Goal: Task Accomplishment & Management: Use online tool/utility

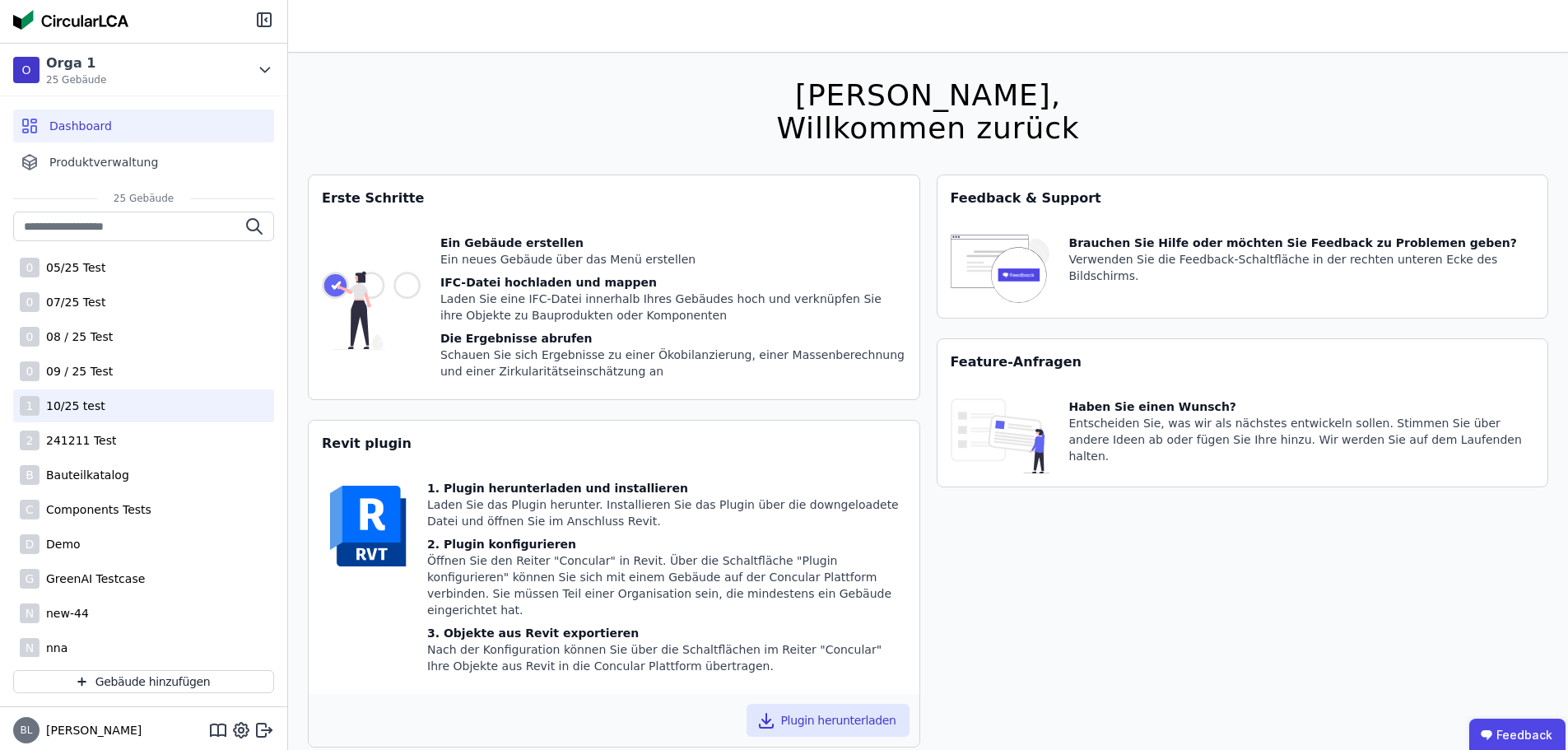
click at [83, 413] on div "10/25 test" at bounding box center [72, 406] width 66 height 16
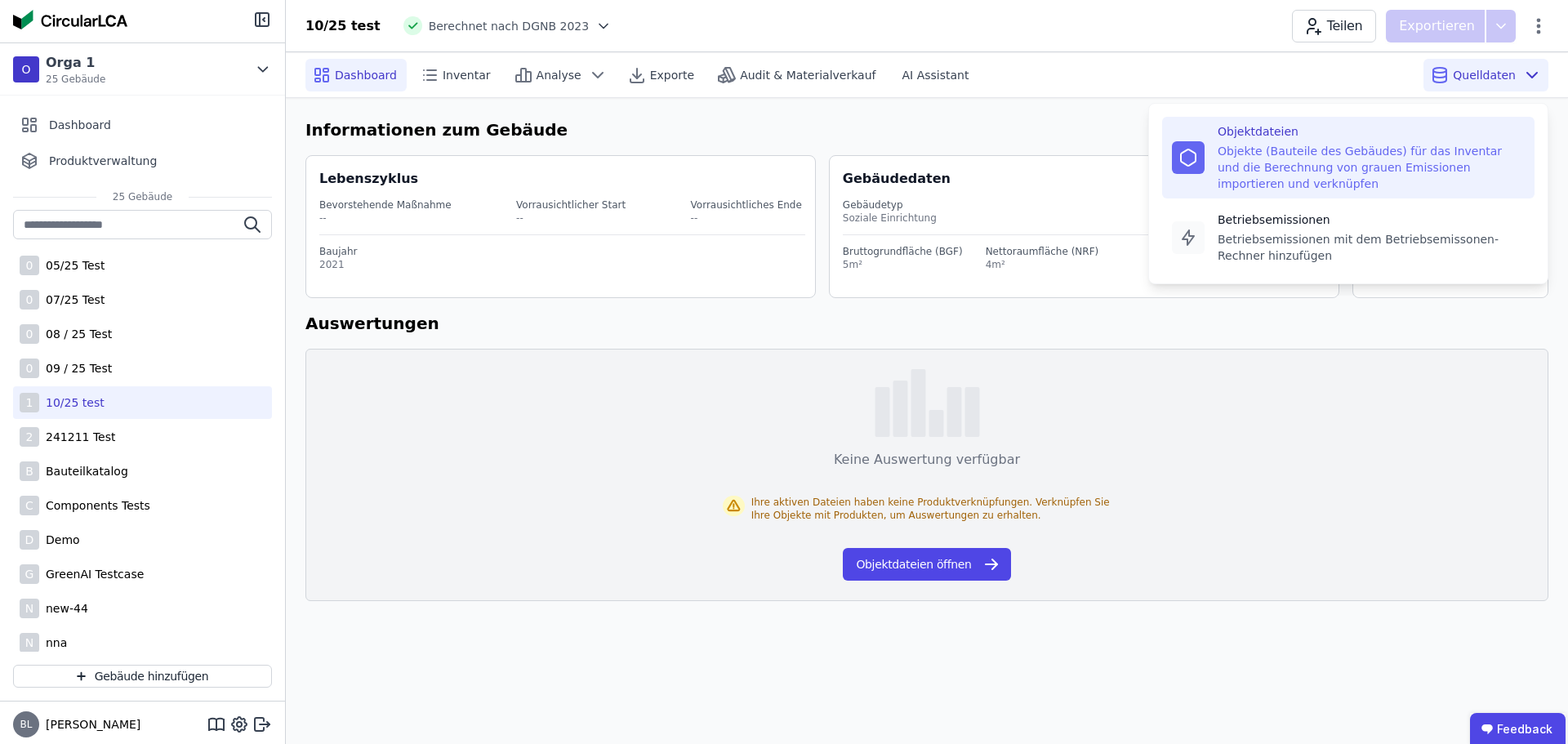
click at [1298, 160] on div "Objekte (Bauteile des Gebäudes) für das Inventar und die Berechnung von grauen …" at bounding box center [1371, 167] width 307 height 49
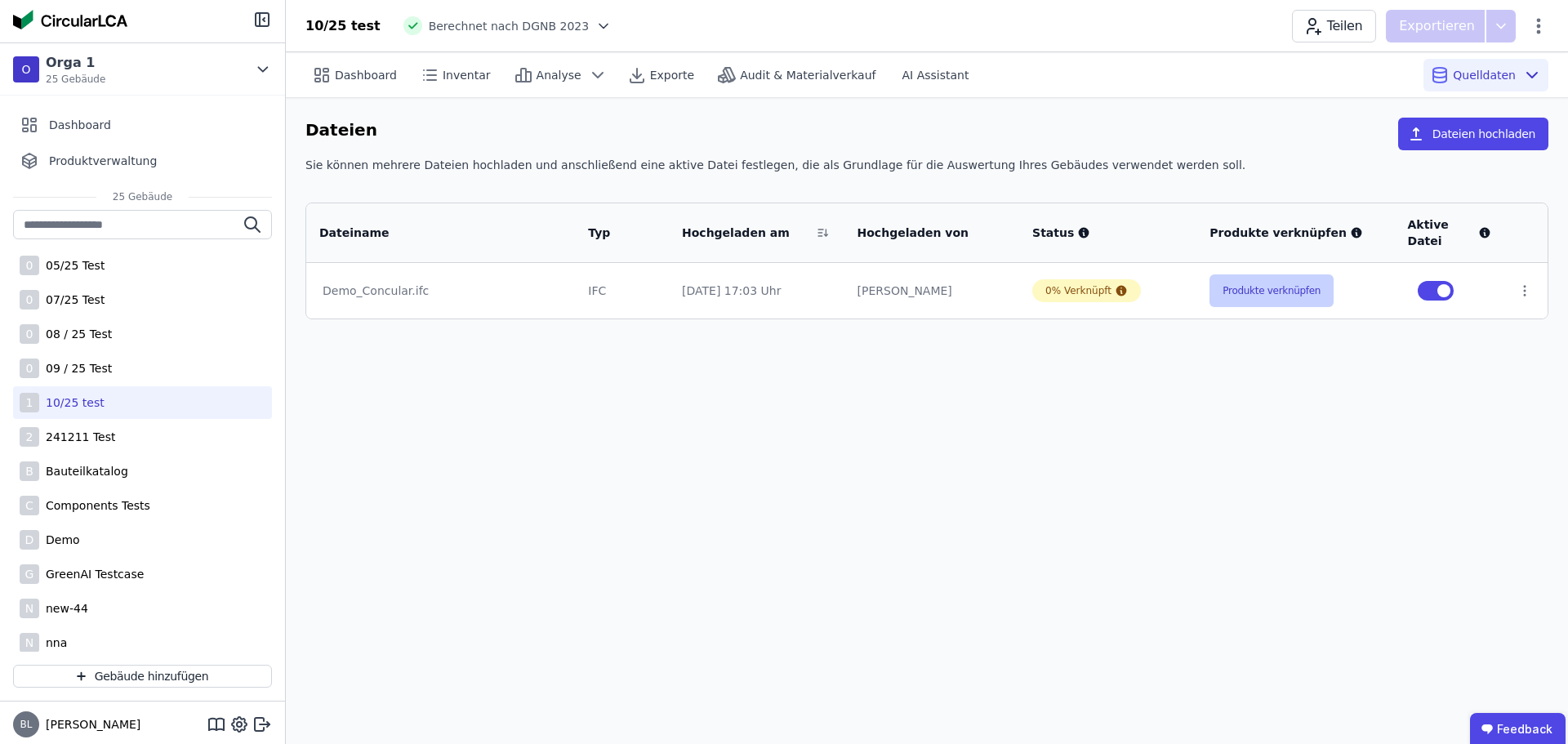
click at [1265, 284] on button "Produkte verknüpfen" at bounding box center [1271, 291] width 124 height 33
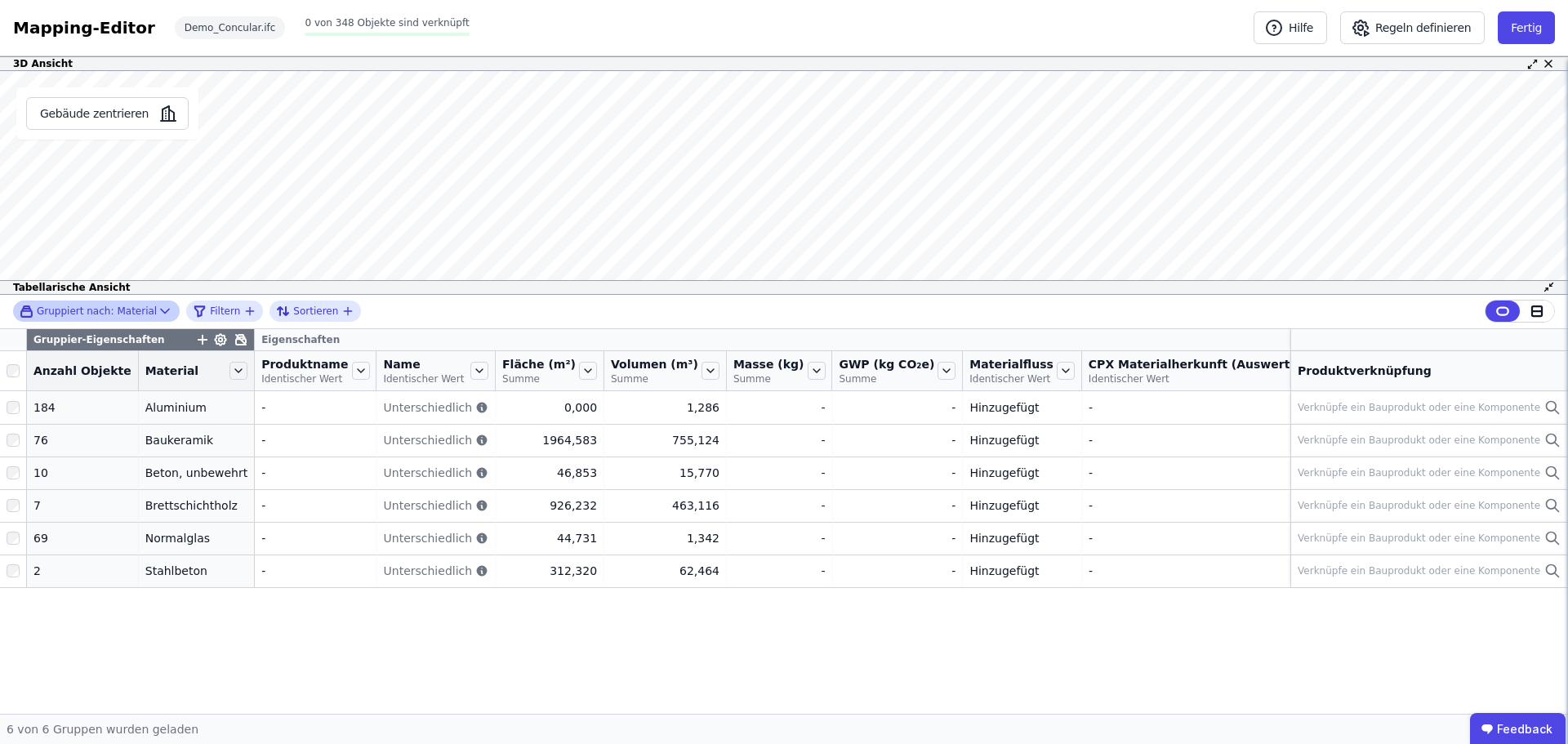
click at [157, 312] on icon at bounding box center [165, 311] width 16 height 16
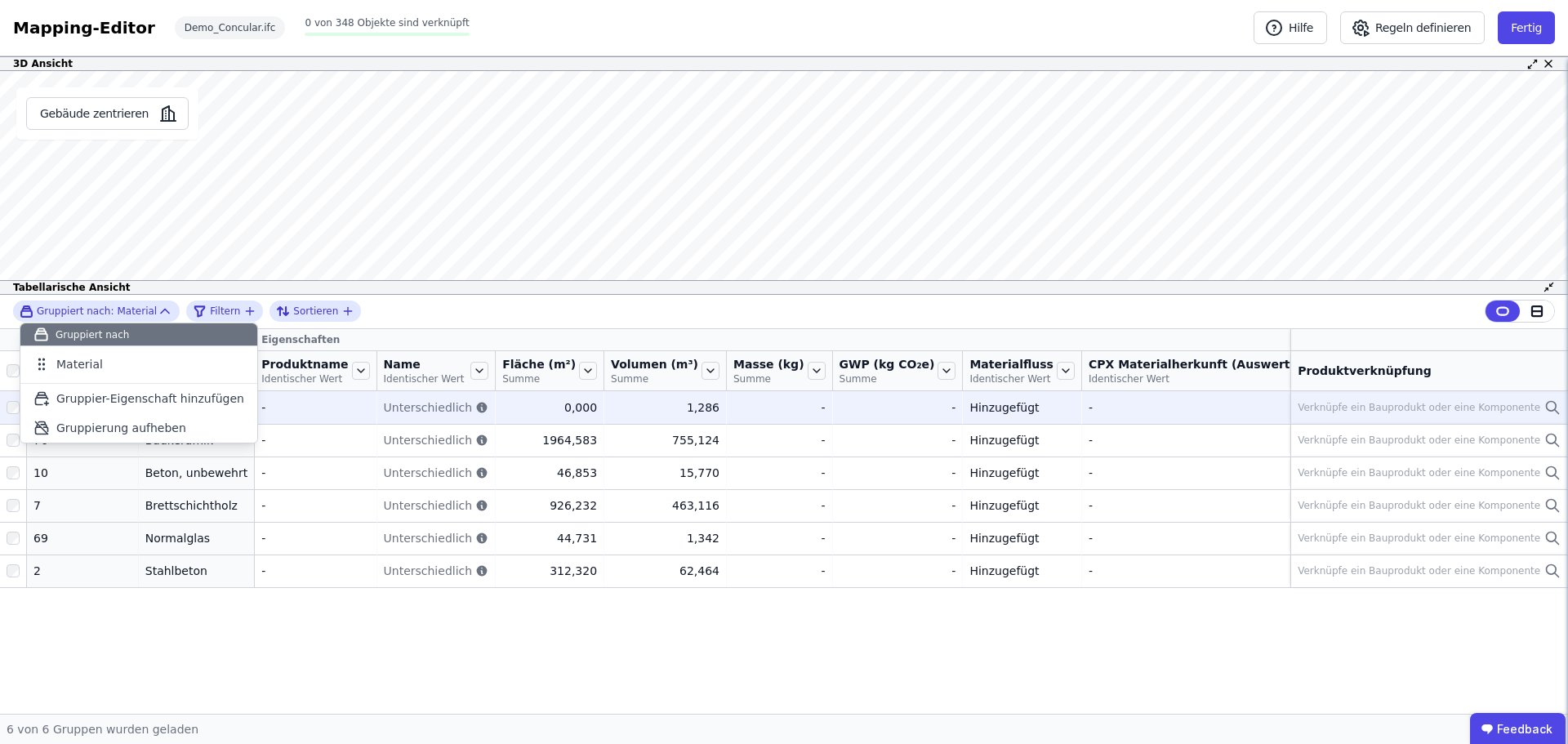
click at [1440, 414] on div "Verknüpfe ein Bauprodukt oder eine Komponente" at bounding box center [1419, 407] width 242 height 13
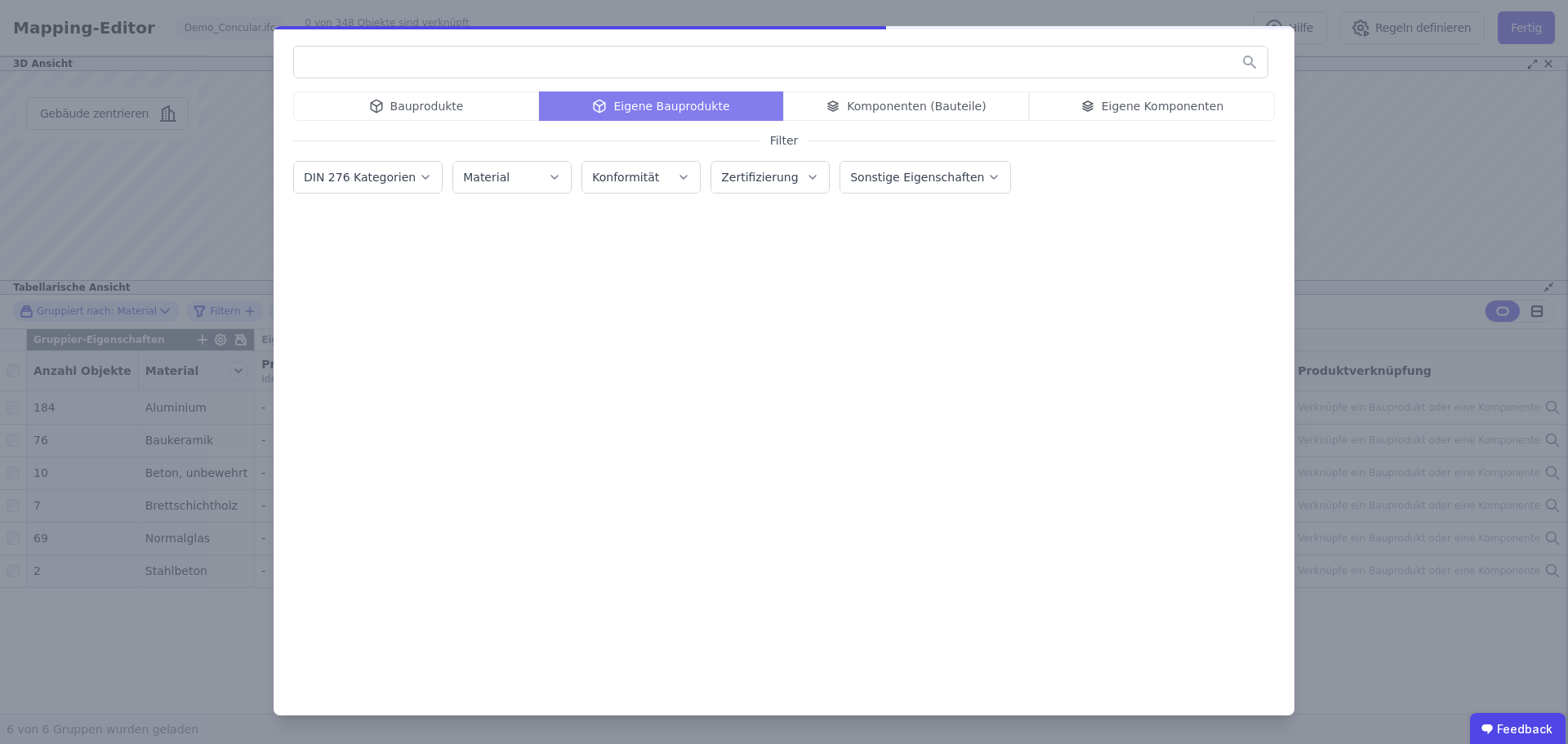
click at [419, 176] on icon "button" at bounding box center [425, 177] width 13 height 16
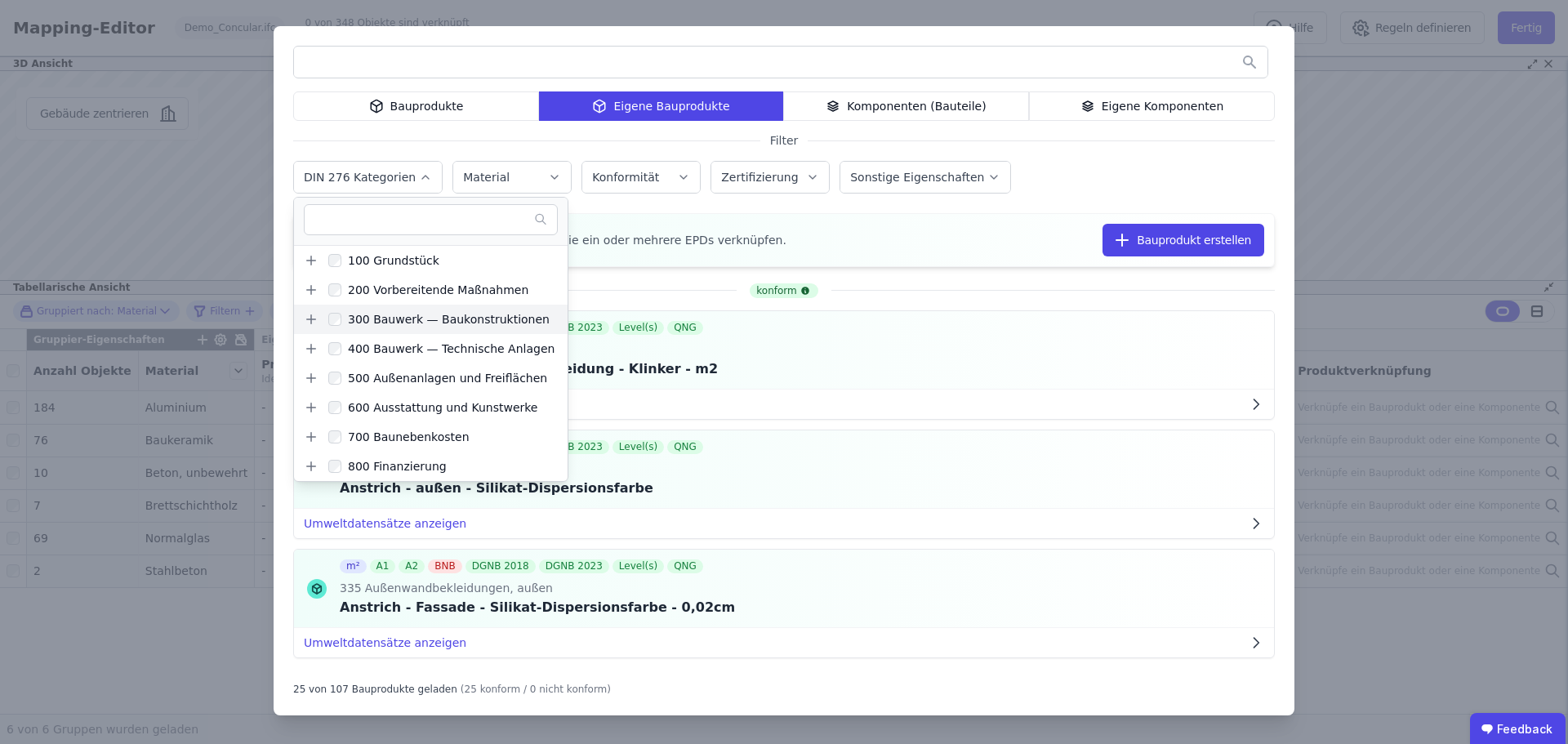
click at [307, 319] on icon at bounding box center [311, 319] width 14 height 14
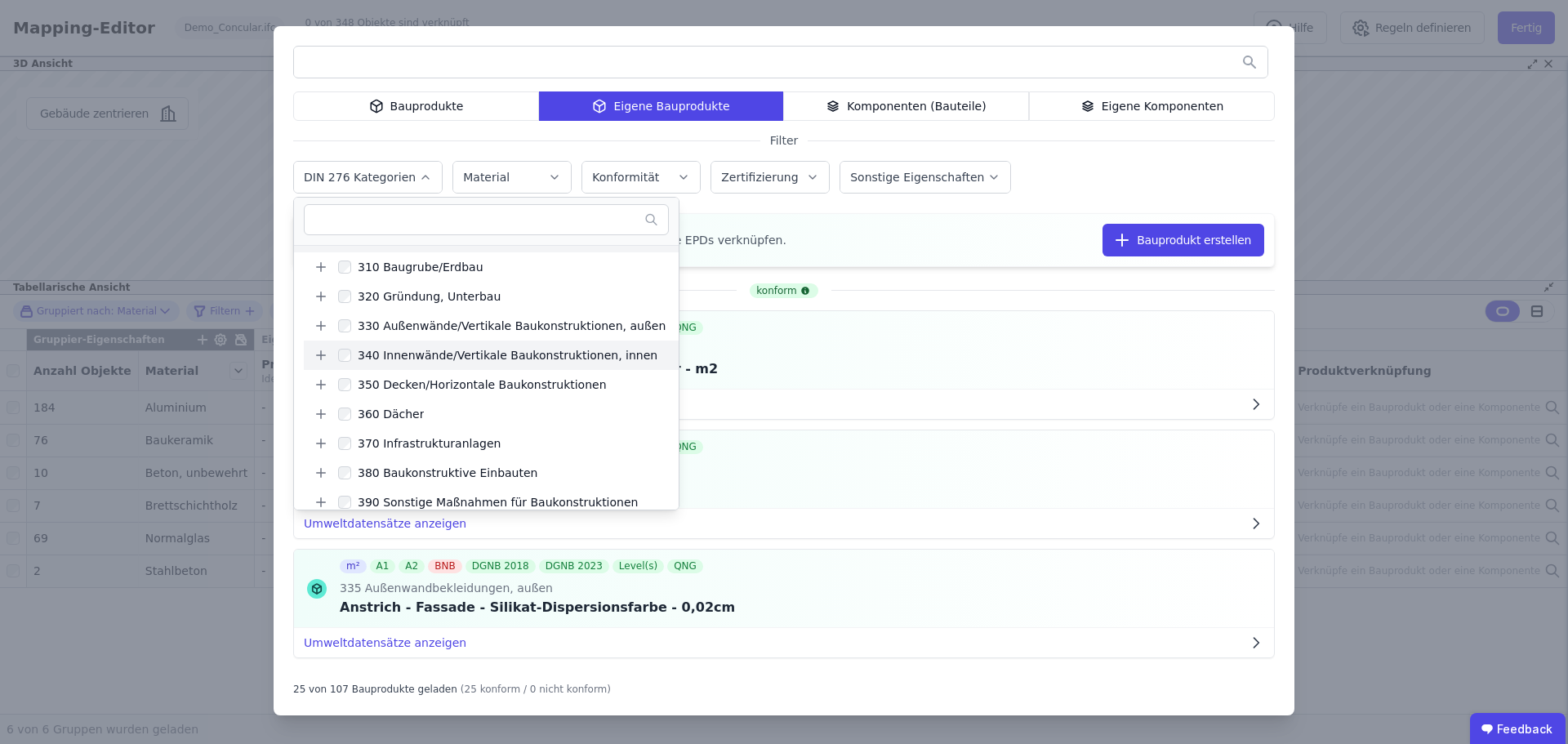
click at [322, 351] on icon at bounding box center [321, 355] width 14 height 14
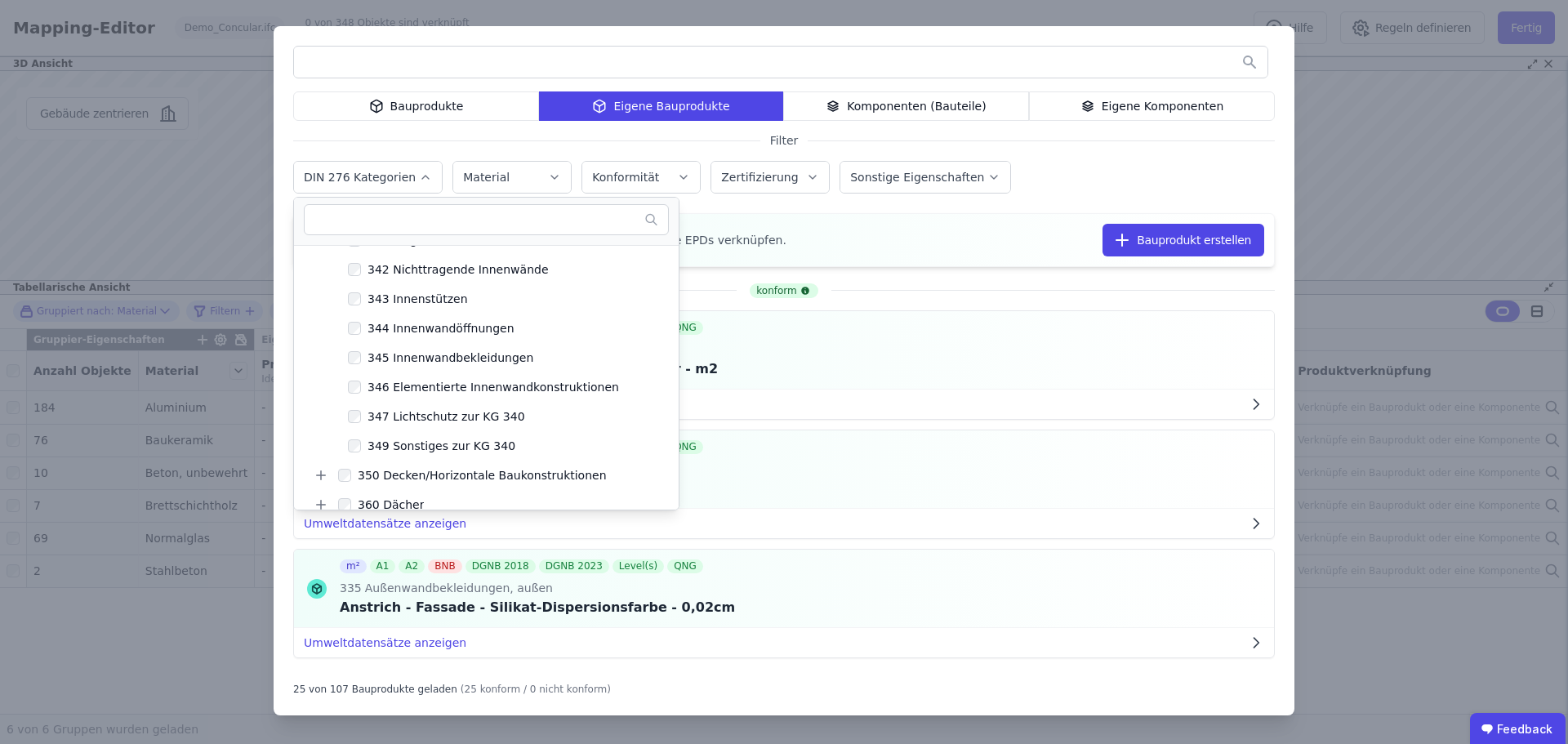
scroll to position [144, 0]
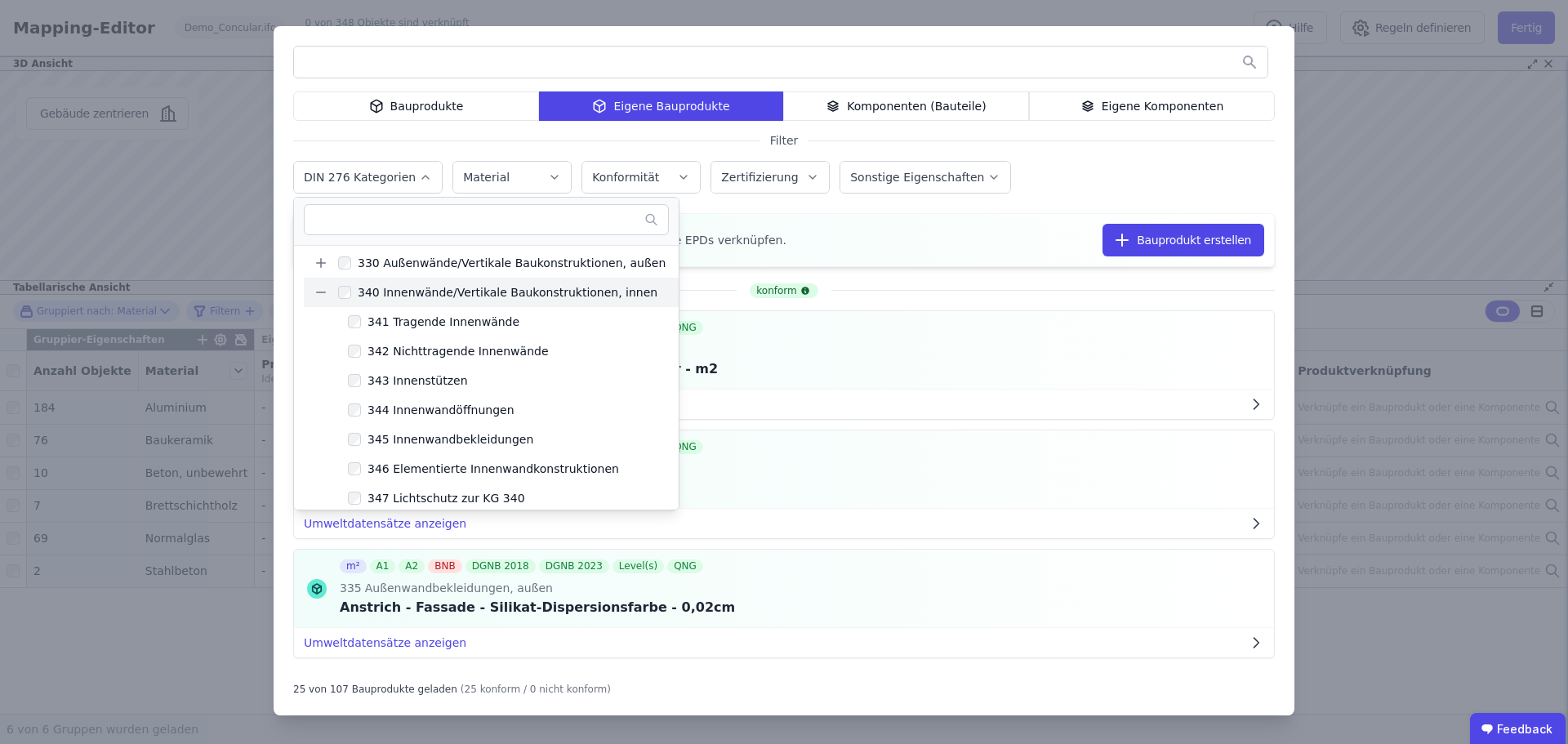
click at [327, 301] on div "340 Innenwände/Vertikale Baukonstruktionen, innen" at bounding box center [490, 292] width 375 height 30
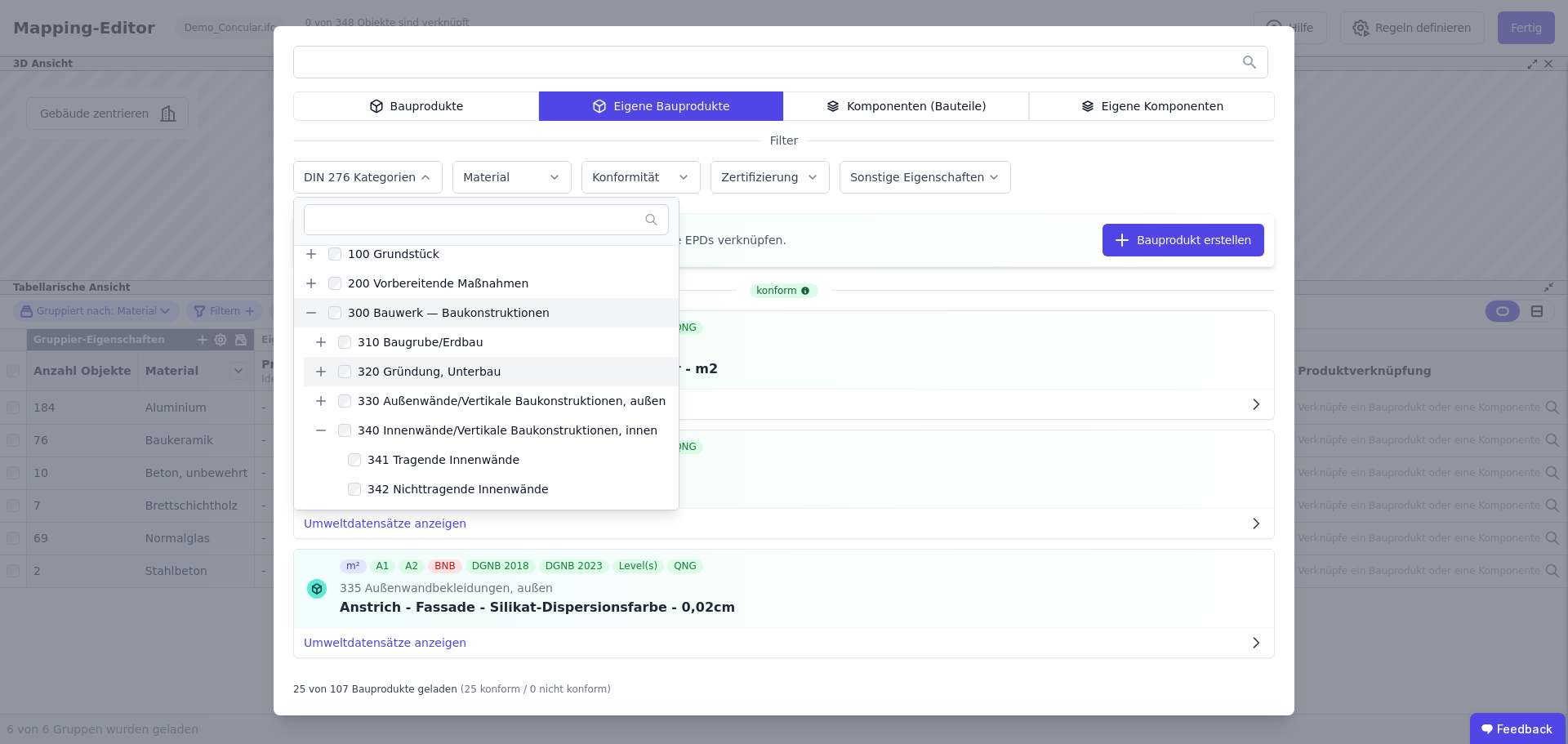
scroll to position [0, 0]
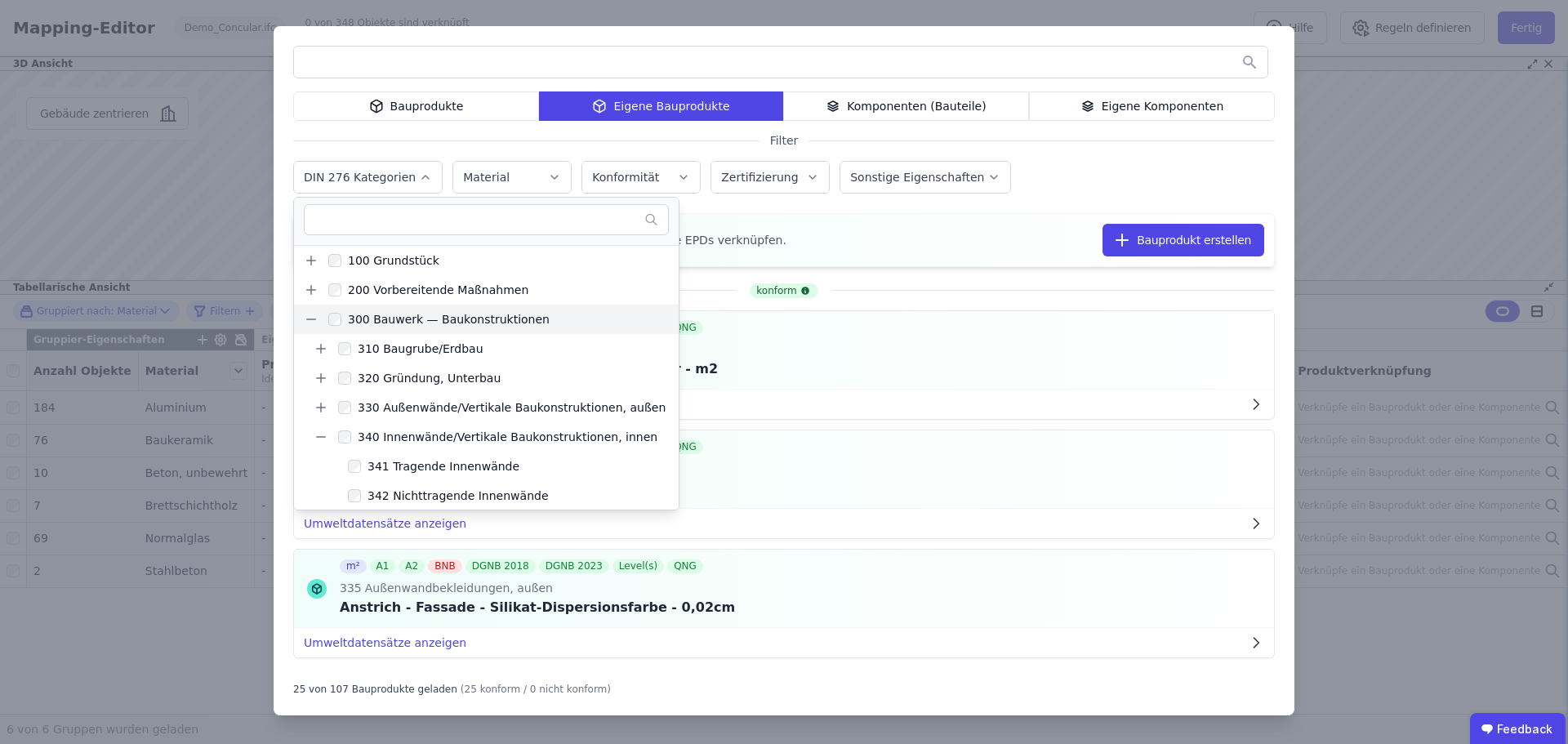
click at [315, 433] on icon at bounding box center [321, 437] width 14 height 14
click at [308, 314] on icon at bounding box center [311, 319] width 14 height 14
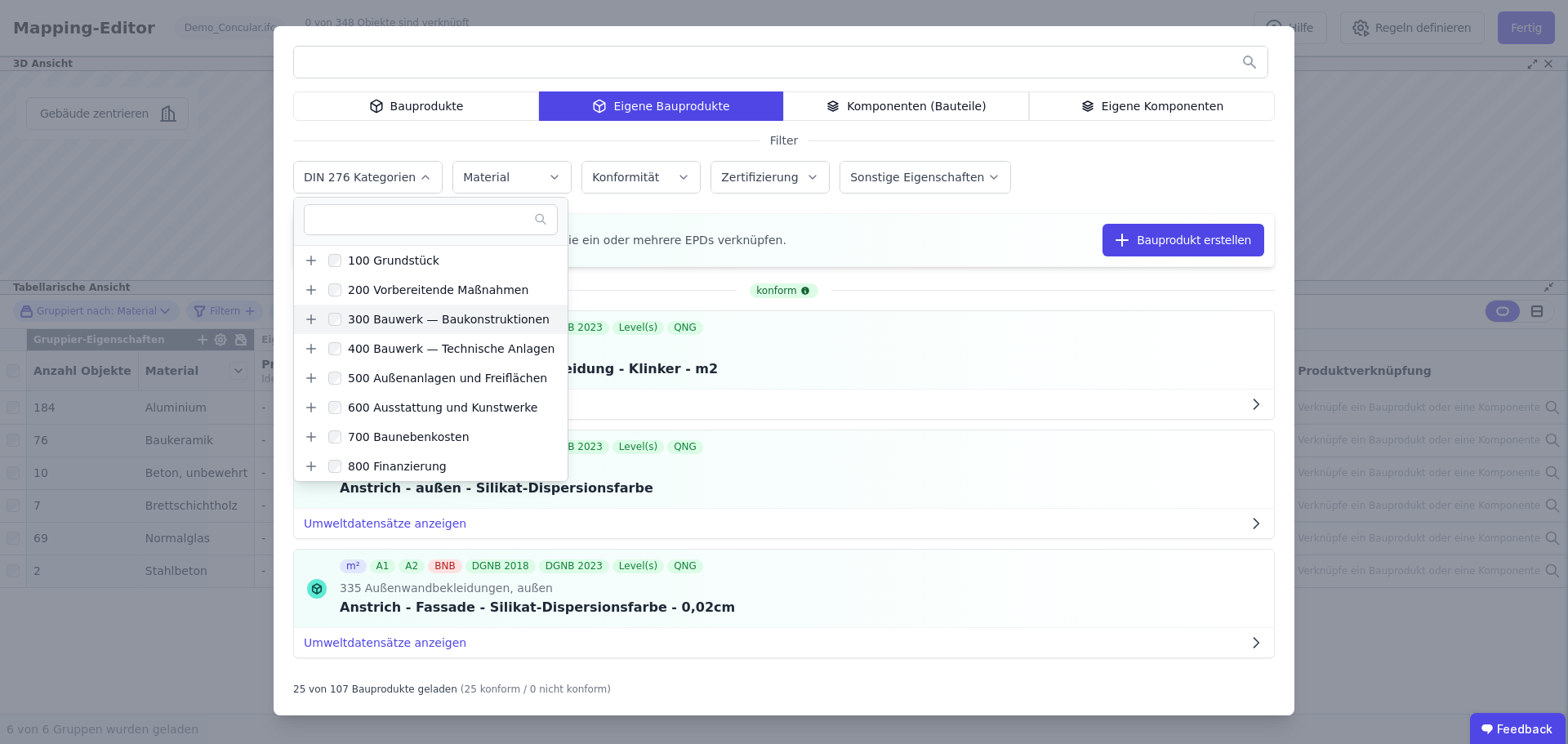
click at [1089, 10] on div "Bauprodukte Eigene Bauprodukte Komponenten (Bauteile) Eigene Komponenten Filter…" at bounding box center [784, 372] width 1568 height 744
